Goal: Task Accomplishment & Management: Manage account settings

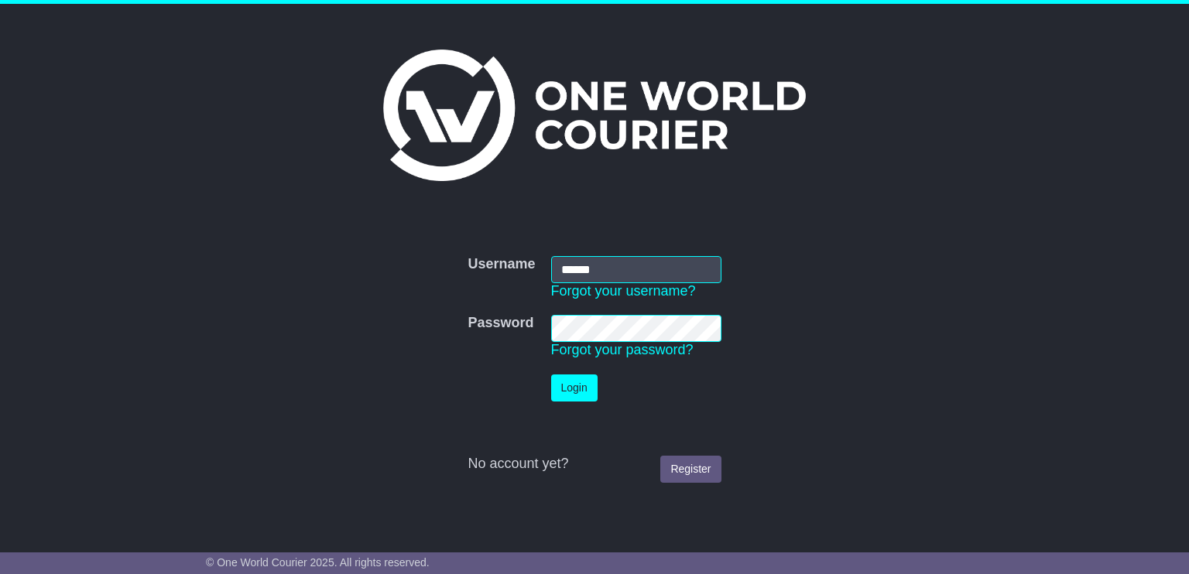
type input "******"
click at [578, 377] on button "Login" at bounding box center [574, 388] width 46 height 27
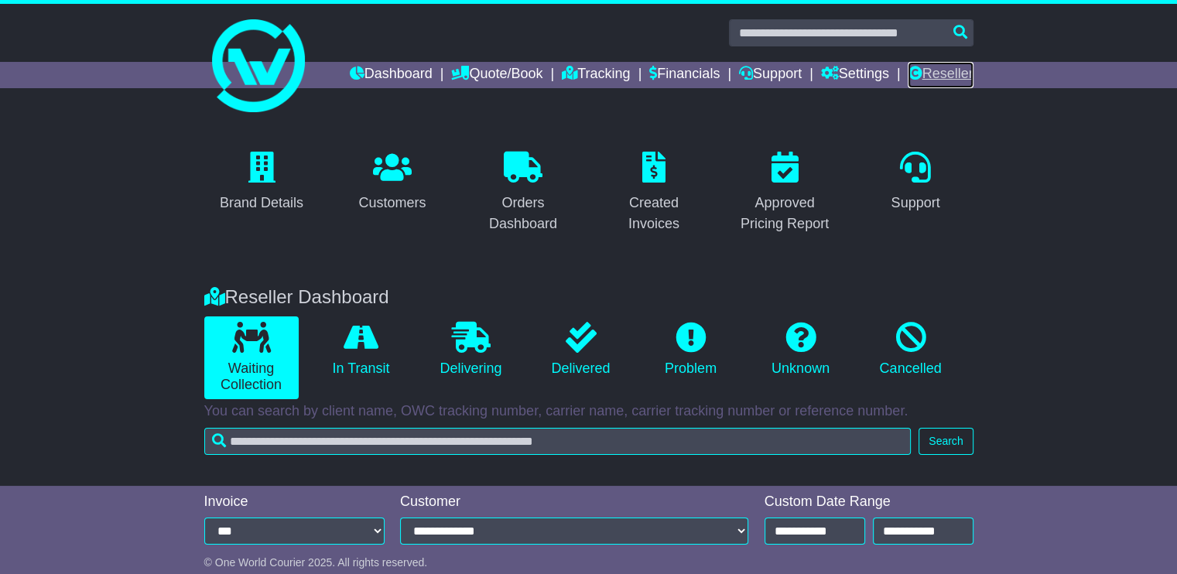
click at [954, 72] on link "Reseller" at bounding box center [940, 75] width 65 height 26
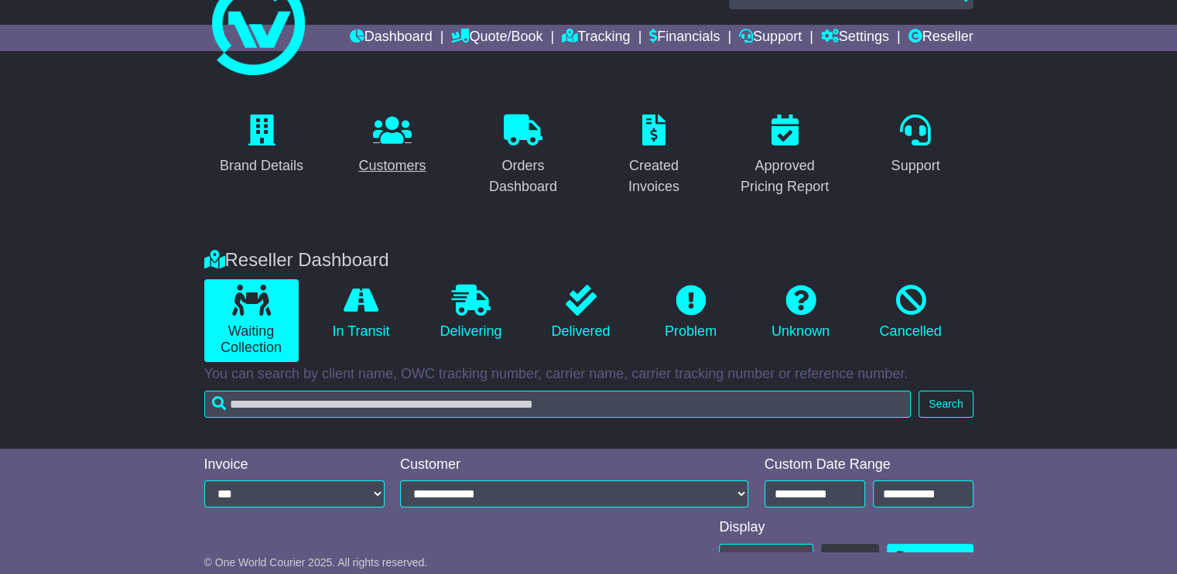
scroll to position [127, 0]
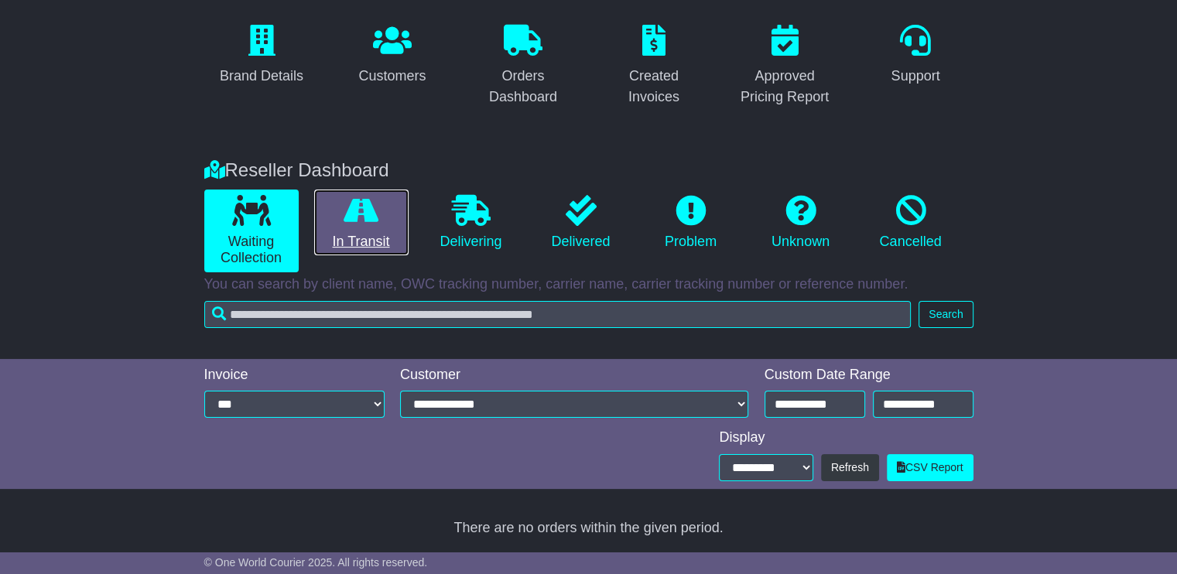
click at [365, 219] on icon at bounding box center [361, 210] width 35 height 31
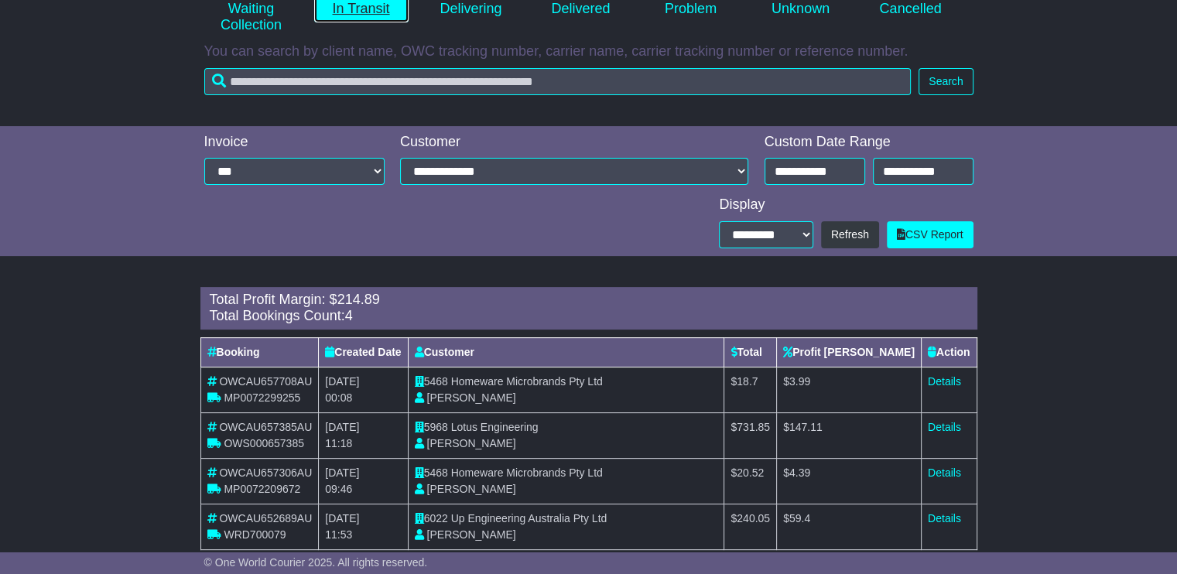
scroll to position [389, 0]
